Goal: Task Accomplishment & Management: Manage account settings

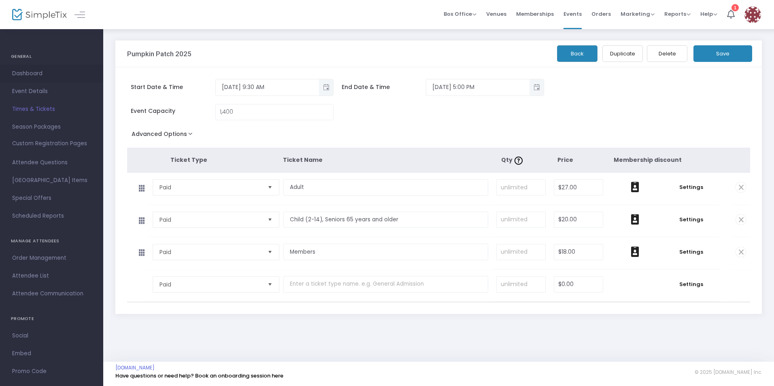
click at [31, 69] on span "Dashboard" at bounding box center [51, 73] width 79 height 11
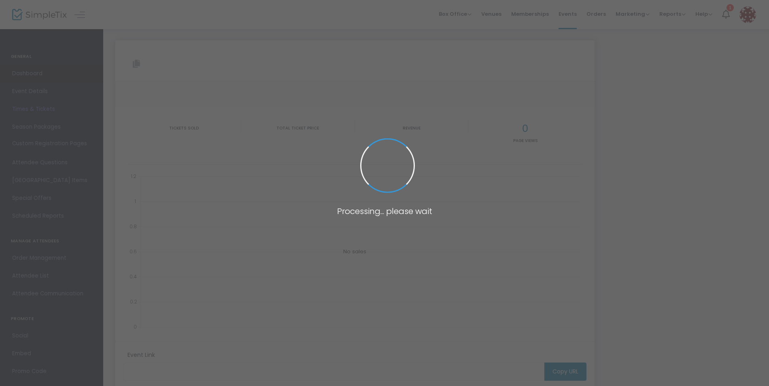
type input "https://www.simpletix.com/e/pumpkin-patch-2025-tickets-230094"
